Goal: Information Seeking & Learning: Learn about a topic

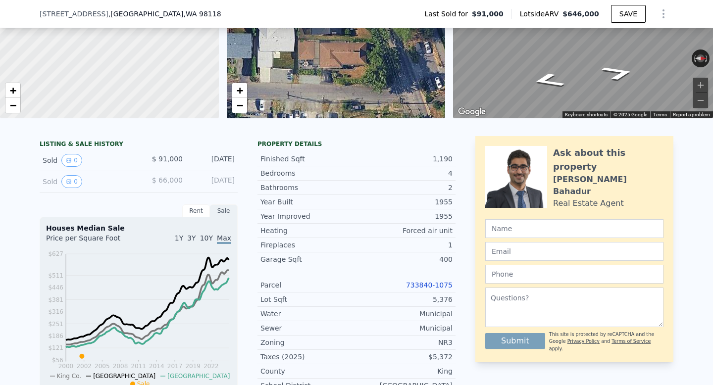
scroll to position [3, 0]
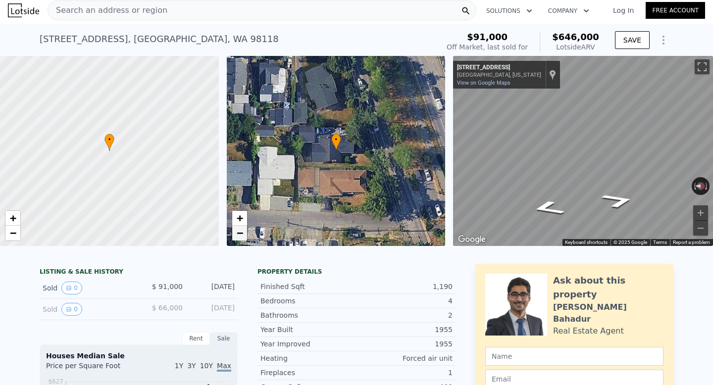
click at [242, 238] on span "−" at bounding box center [239, 233] width 6 height 12
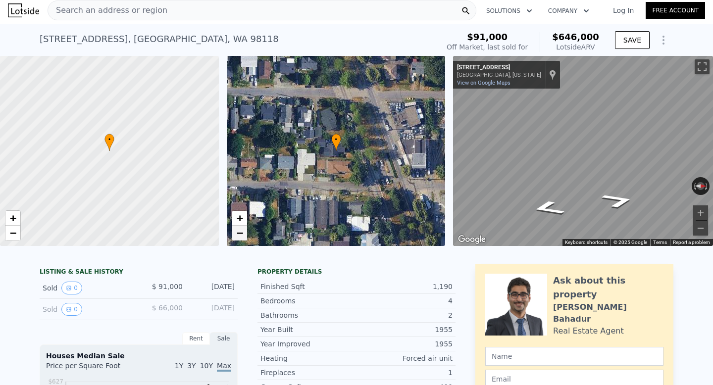
click at [242, 234] on span "−" at bounding box center [239, 233] width 6 height 12
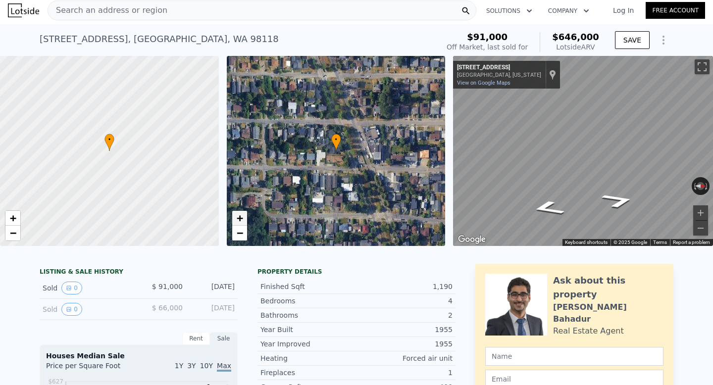
click at [240, 220] on span "+" at bounding box center [239, 218] width 6 height 12
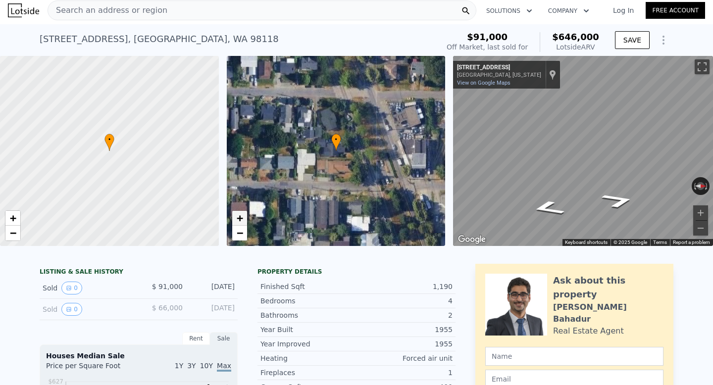
click at [240, 220] on span "+" at bounding box center [239, 218] width 6 height 12
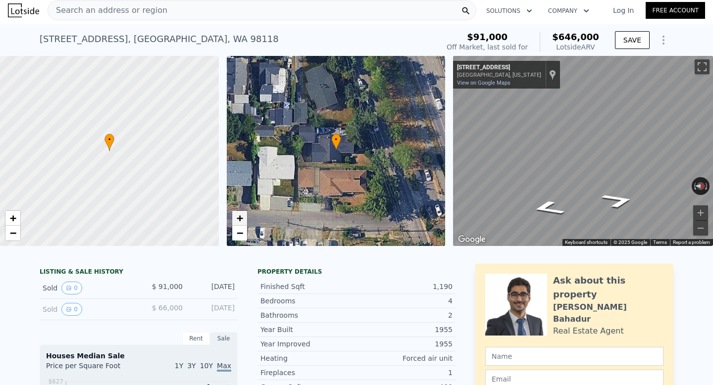
click at [240, 220] on span "+" at bounding box center [239, 218] width 6 height 12
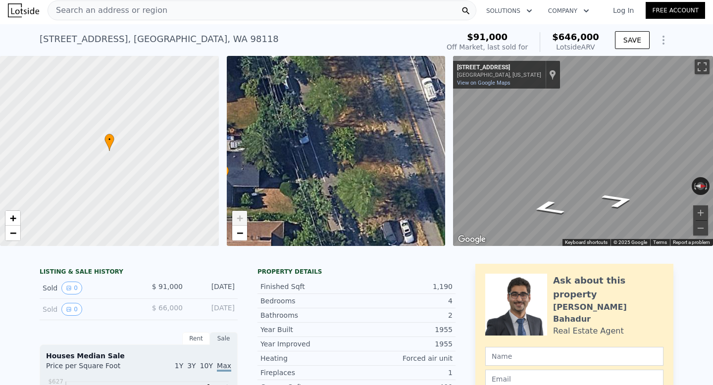
drag, startPoint x: 358, startPoint y: 182, endPoint x: 247, endPoint y: 212, distance: 114.9
click at [246, 213] on div "• + −" at bounding box center [336, 151] width 219 height 190
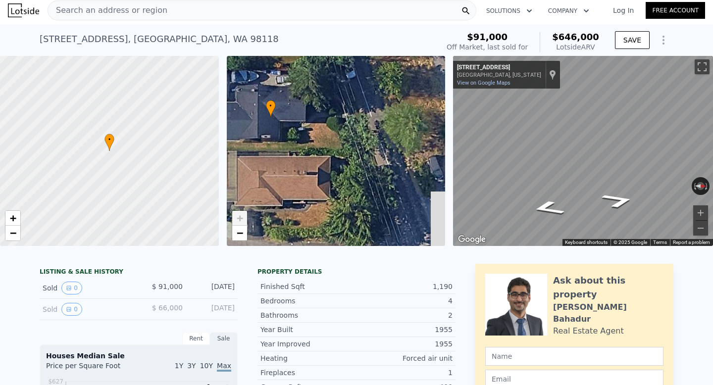
drag, startPoint x: 308, startPoint y: 221, endPoint x: 375, endPoint y: 123, distance: 119.3
click at [375, 124] on div "• + −" at bounding box center [336, 151] width 219 height 190
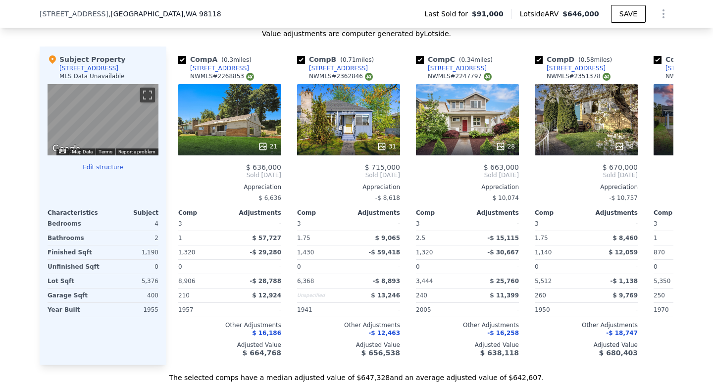
scroll to position [1013, 0]
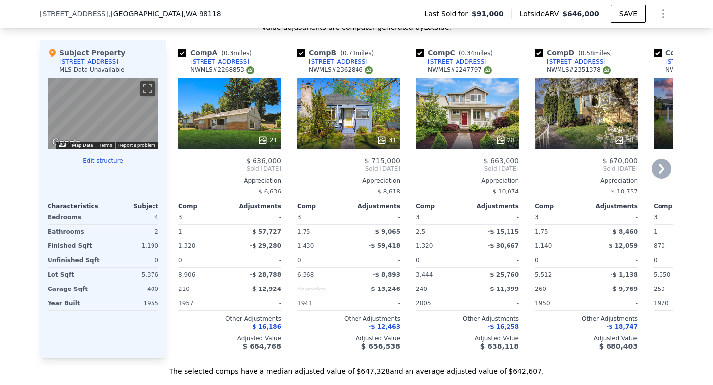
click at [660, 167] on icon at bounding box center [662, 169] width 20 height 20
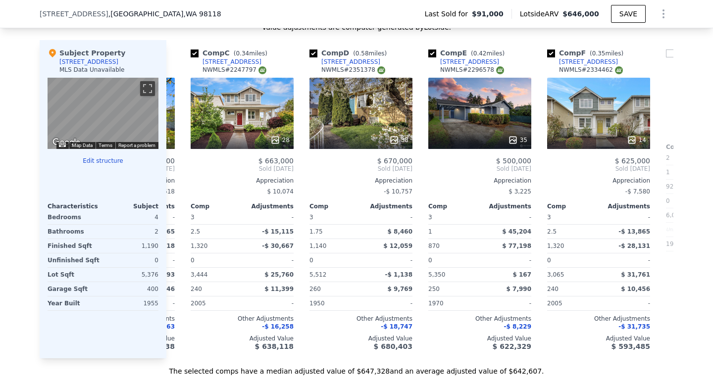
scroll to position [0, 238]
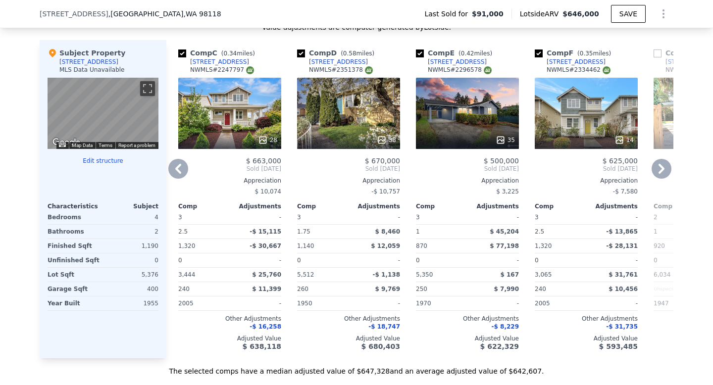
click at [665, 166] on icon at bounding box center [662, 169] width 20 height 20
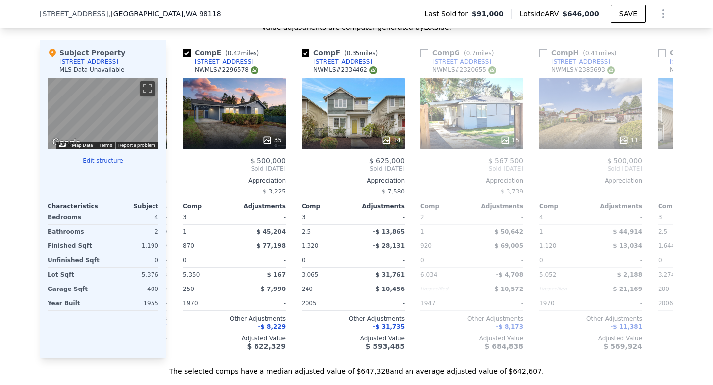
scroll to position [0, 475]
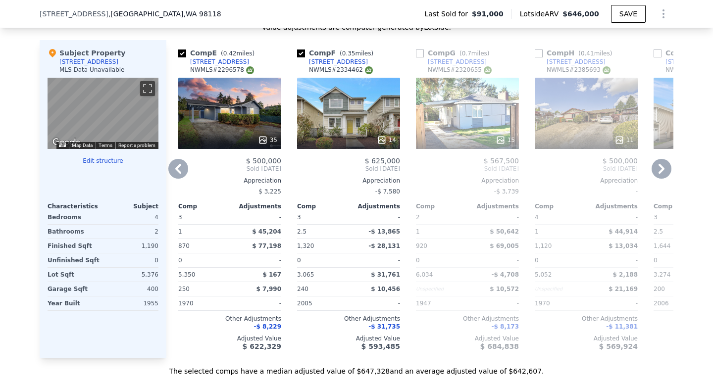
click at [665, 166] on icon at bounding box center [662, 169] width 20 height 20
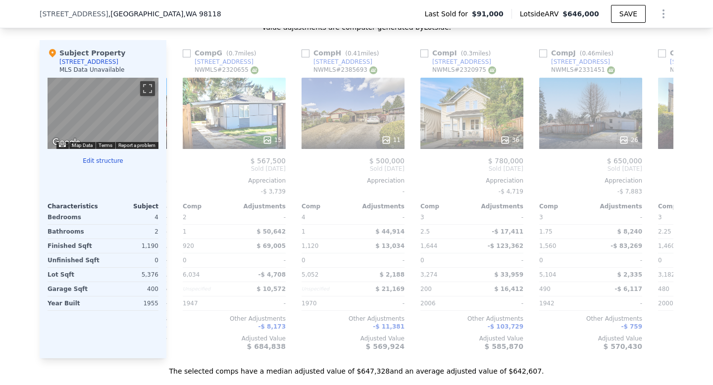
scroll to position [0, 713]
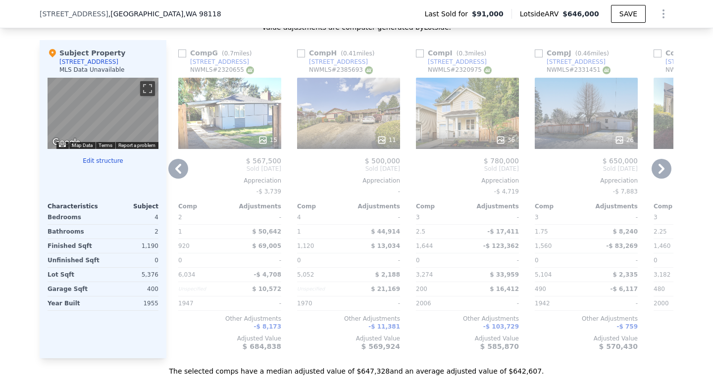
click at [241, 134] on div at bounding box center [229, 140] width 103 height 18
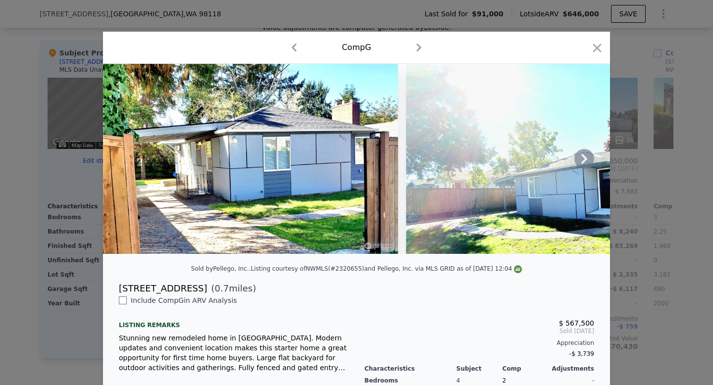
click at [580, 159] on icon at bounding box center [584, 159] width 20 height 20
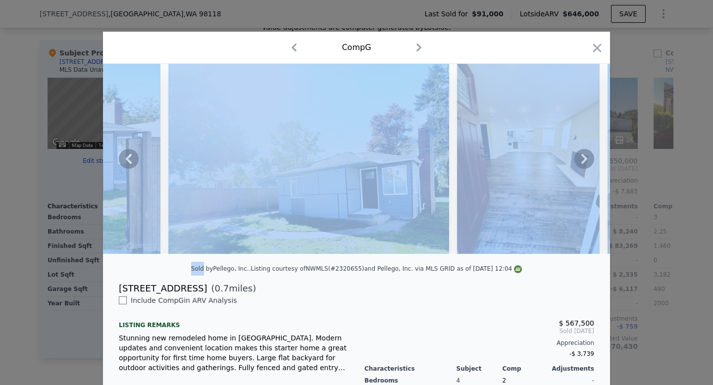
click at [580, 159] on icon at bounding box center [584, 159] width 20 height 20
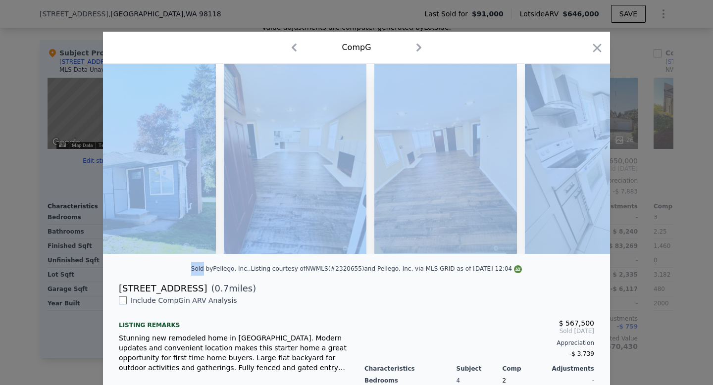
scroll to position [0, 475]
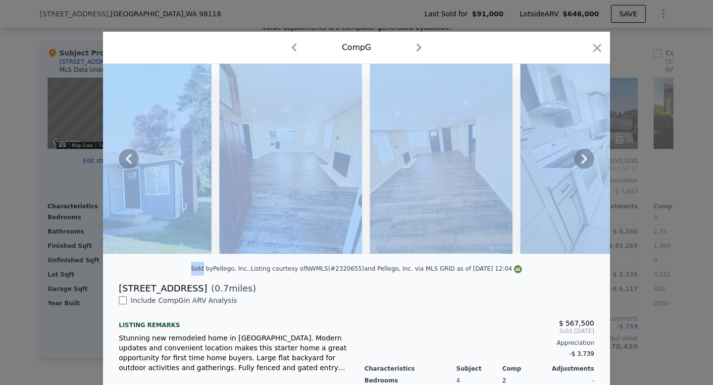
click at [585, 159] on div at bounding box center [356, 159] width 507 height 190
click at [604, 49] on icon "button" at bounding box center [597, 48] width 14 height 14
